Goal: Task Accomplishment & Management: Manage account settings

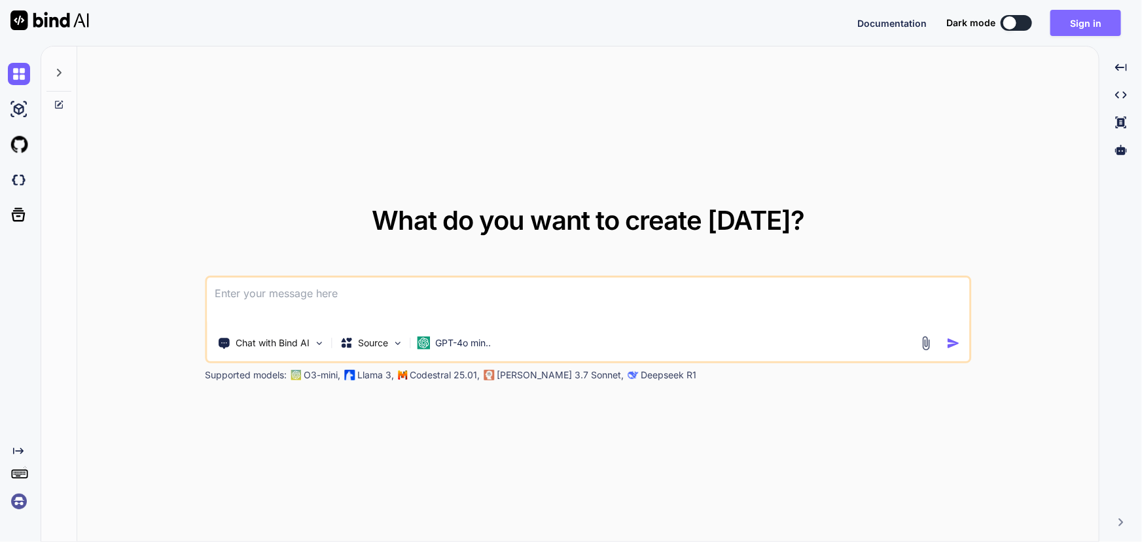
click at [1066, 26] on button "Sign in" at bounding box center [1086, 23] width 71 height 26
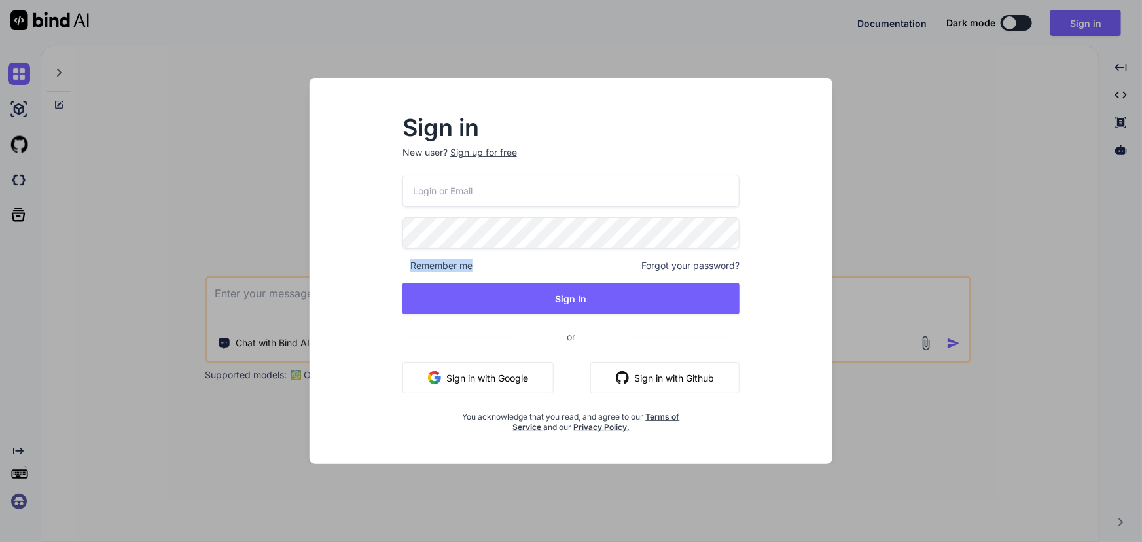
drag, startPoint x: 498, startPoint y: 270, endPoint x: 406, endPoint y: 263, distance: 92.5
click at [406, 263] on div "Remember me Forgot your password?" at bounding box center [572, 265] width 338 height 13
copy span "Remember me"
click at [693, 267] on span "Forgot your password?" at bounding box center [690, 265] width 98 height 13
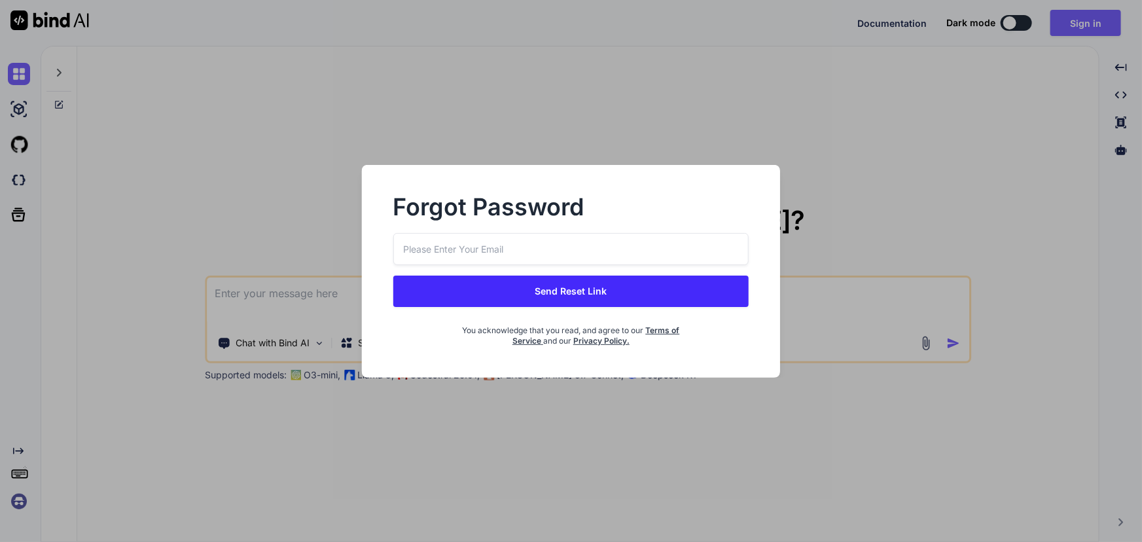
click at [823, 237] on div "Forgot Password Send Reset Link You acknowledge that you read, and agree to our…" at bounding box center [571, 271] width 1142 height 542
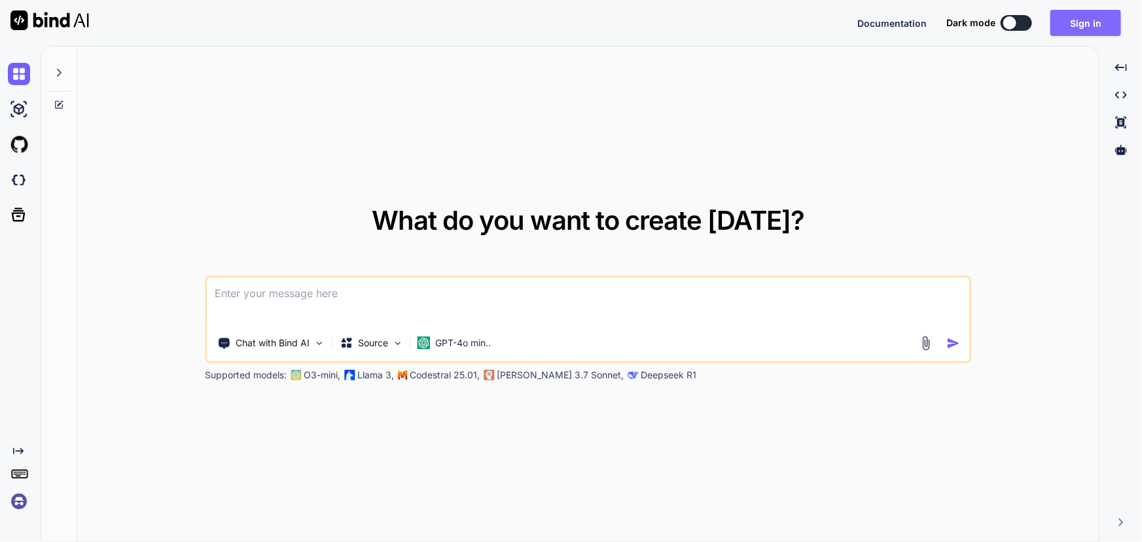
click at [1084, 18] on button "Sign in" at bounding box center [1086, 23] width 71 height 26
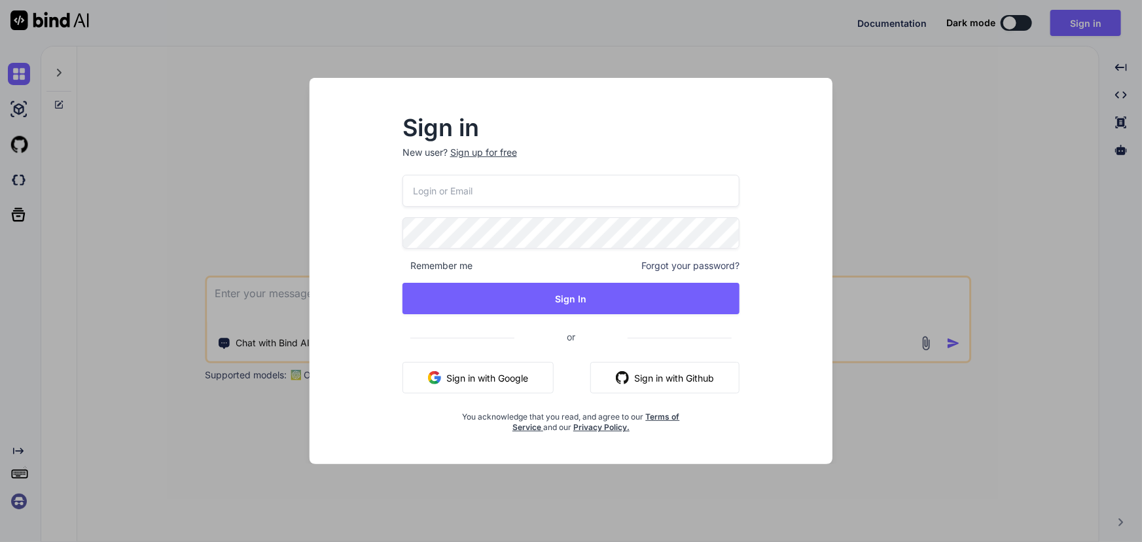
click at [590, 182] on input "email" at bounding box center [572, 191] width 338 height 32
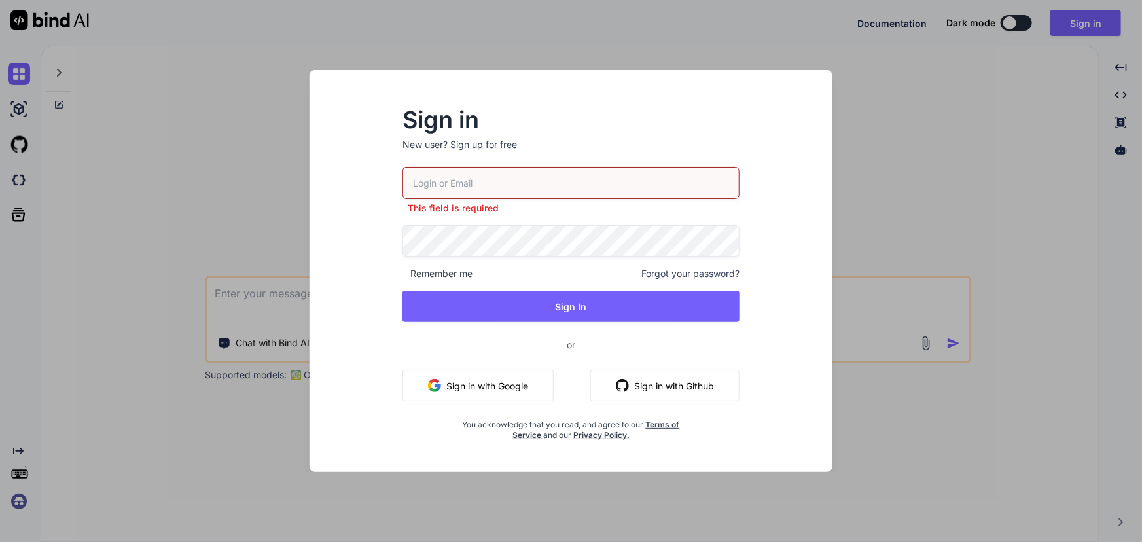
type input "[PERSON_NAME][EMAIL_ADDRESS][PERSON_NAME][DOMAIN_NAME]"
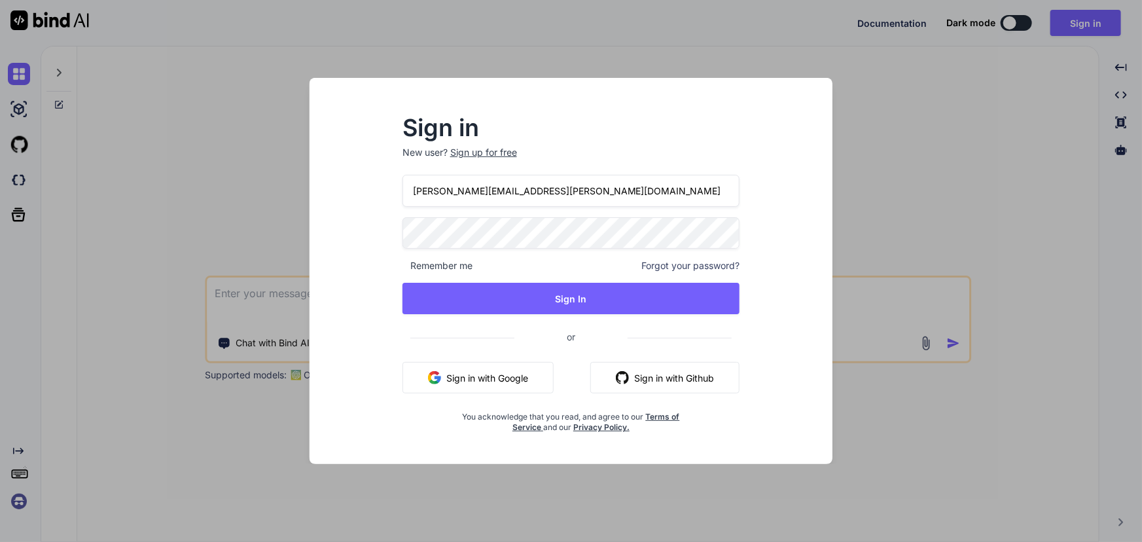
click at [614, 195] on input "[PERSON_NAME][EMAIL_ADDRESS][PERSON_NAME][DOMAIN_NAME]" at bounding box center [572, 191] width 338 height 32
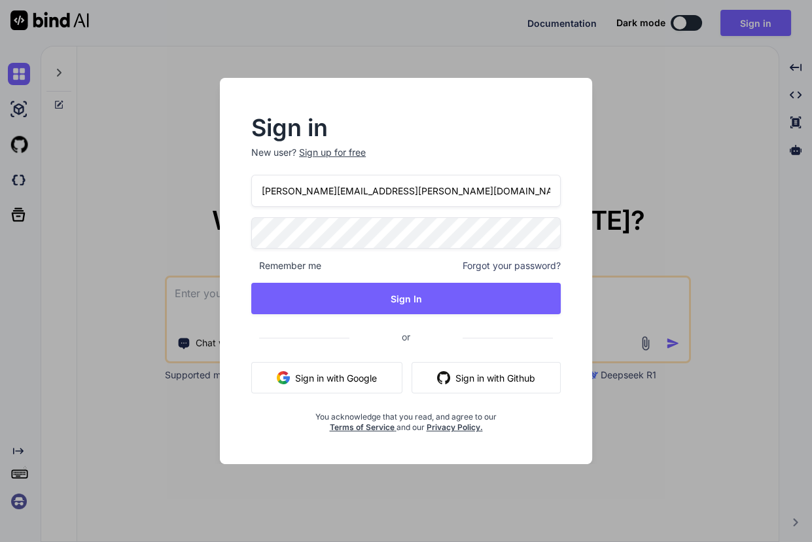
click at [575, 333] on div "Sign in New user? Sign up for free [PERSON_NAME][EMAIL_ADDRESS][PERSON_NAME][DO…" at bounding box center [406, 275] width 352 height 316
